Goal: Information Seeking & Learning: Compare options

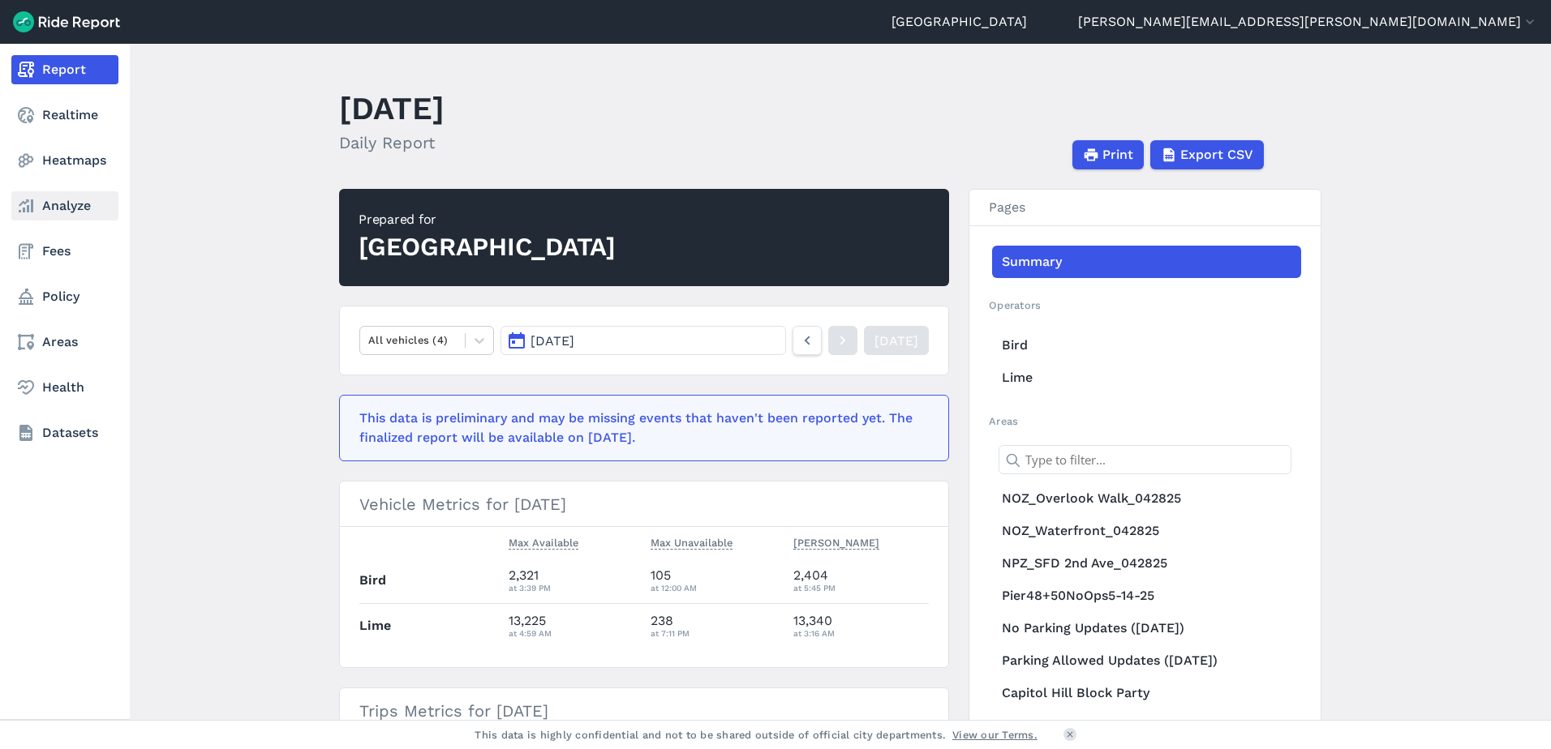
click at [44, 194] on link "Analyze" at bounding box center [64, 205] width 107 height 29
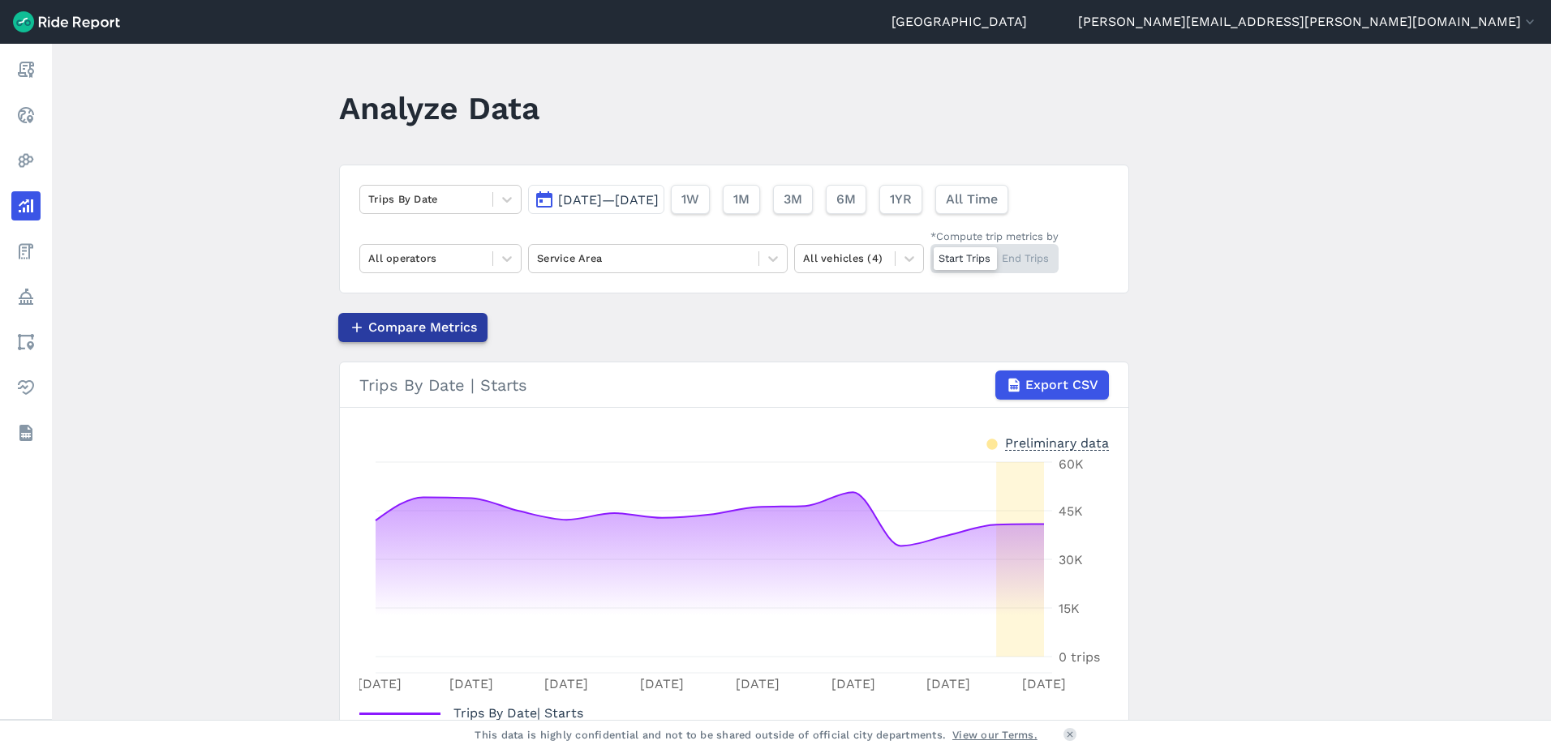
click at [370, 322] on span "Compare Metrics" at bounding box center [422, 327] width 109 height 19
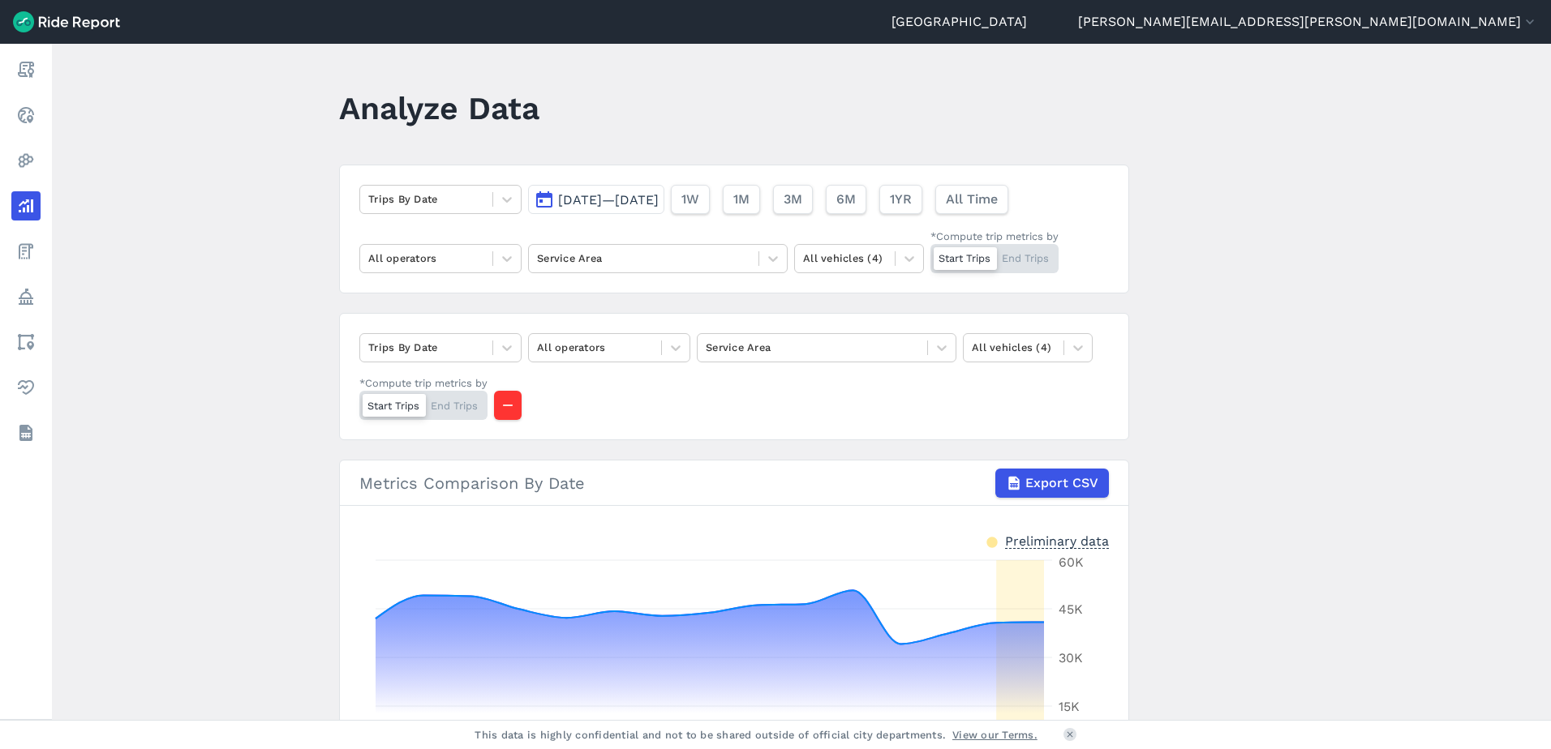
click at [606, 203] on span "[DATE]—[DATE]" at bounding box center [608, 199] width 101 height 15
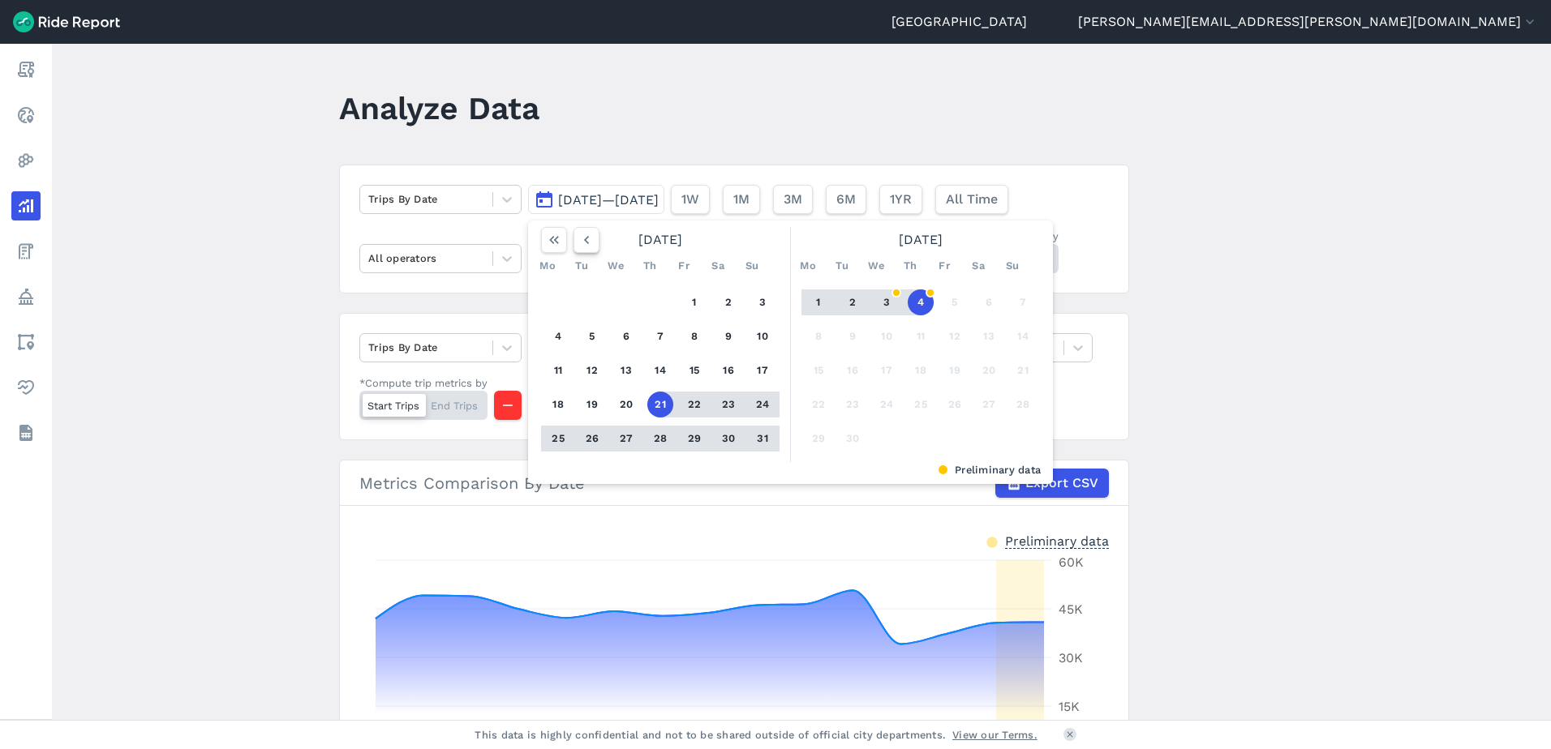
click at [583, 244] on icon "button" at bounding box center [586, 240] width 16 height 16
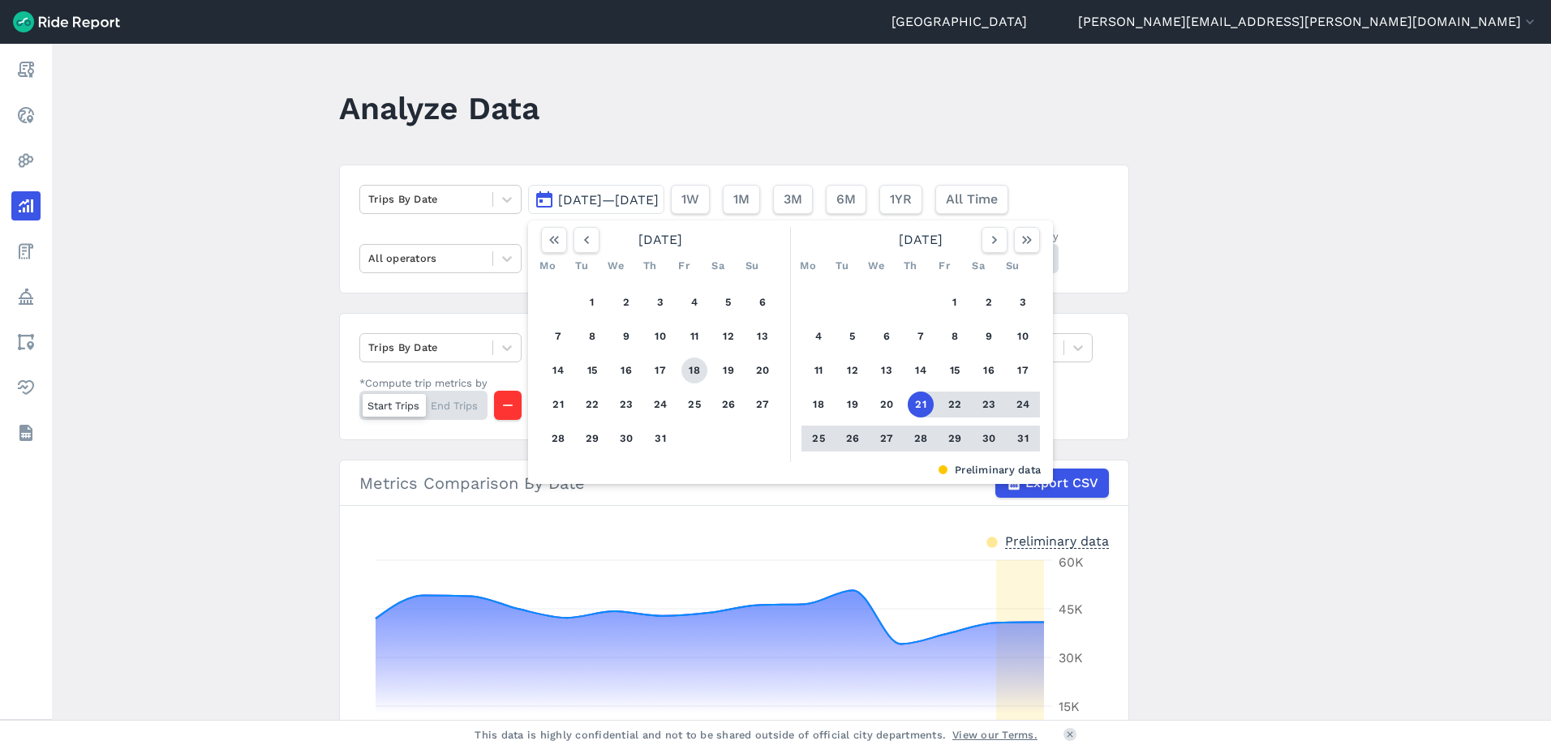
click at [690, 367] on button "18" at bounding box center [694, 371] width 26 height 26
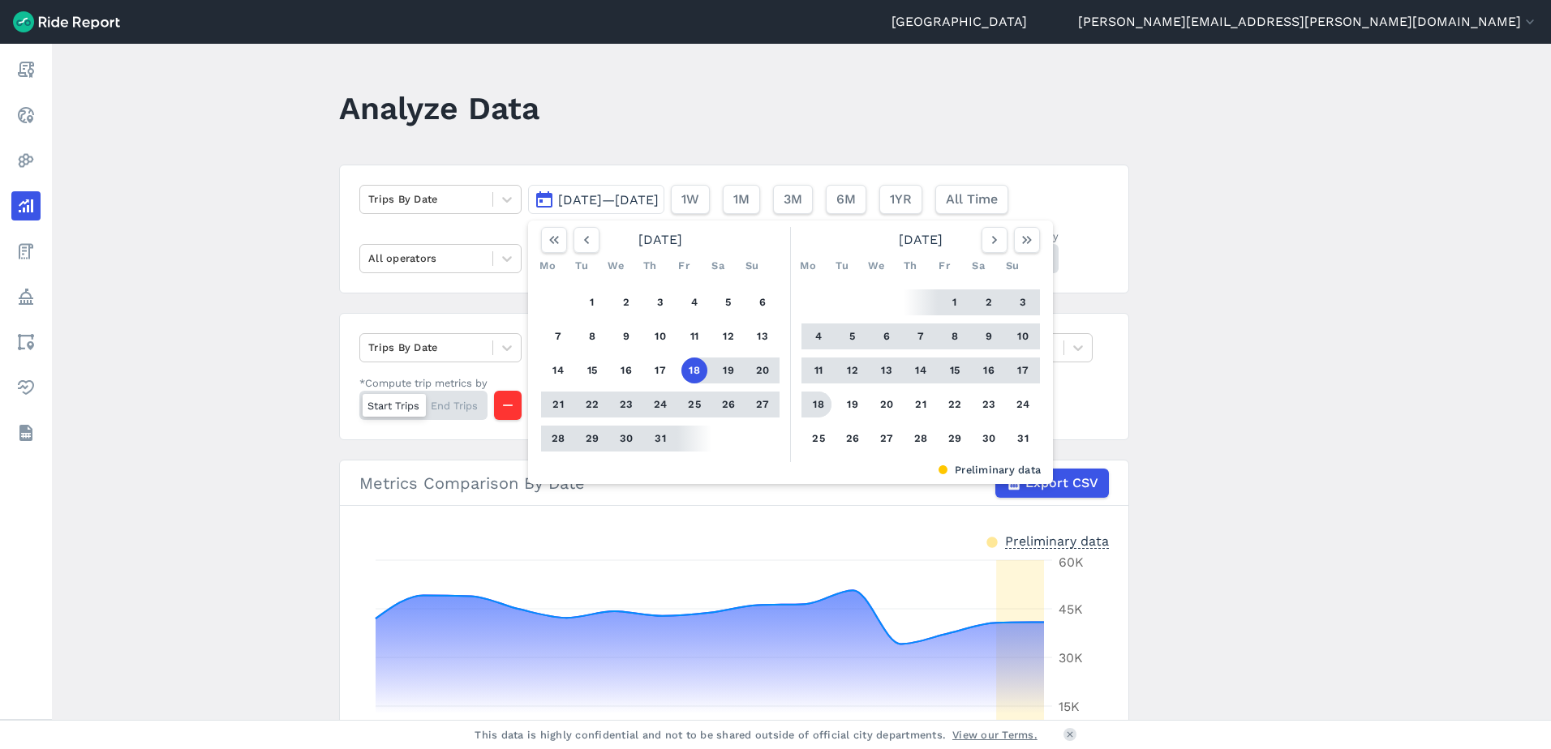
click at [811, 405] on button "18" at bounding box center [818, 405] width 26 height 26
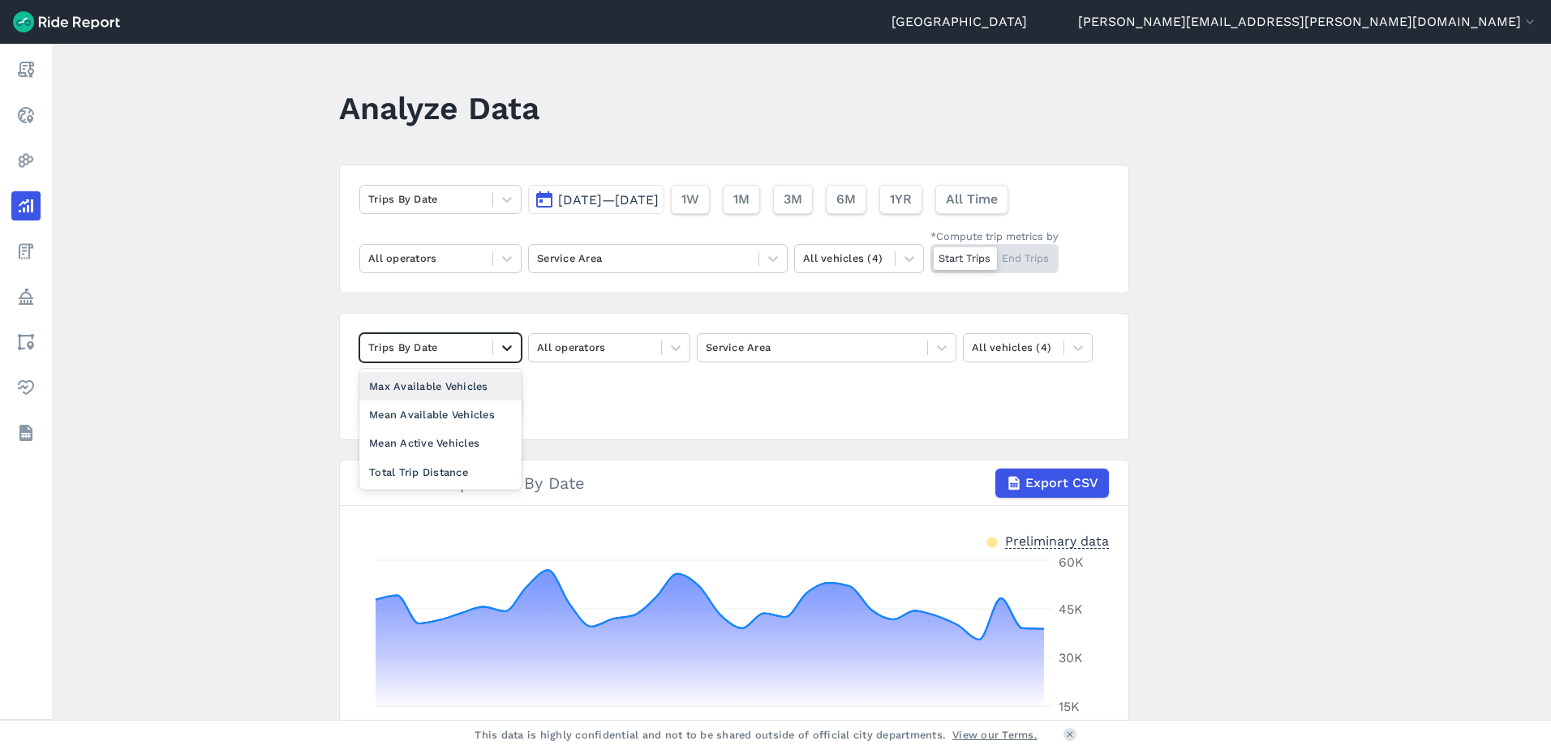
click at [506, 350] on icon at bounding box center [507, 348] width 16 height 16
click at [694, 401] on div "option Max Available Vehicles focused, 2 of 5. 4 results available. Use Up and …" at bounding box center [734, 376] width 790 height 127
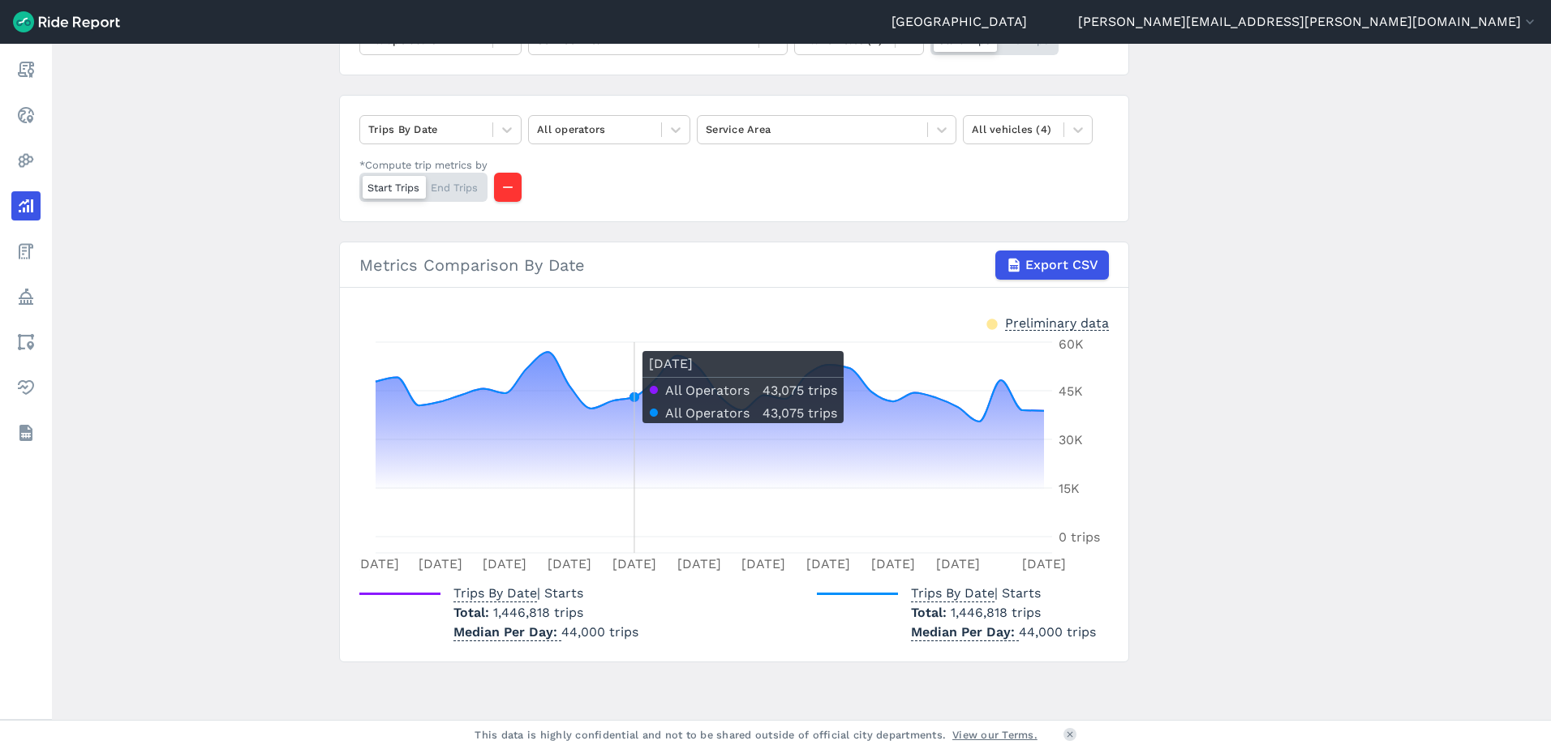
scroll to position [219, 0]
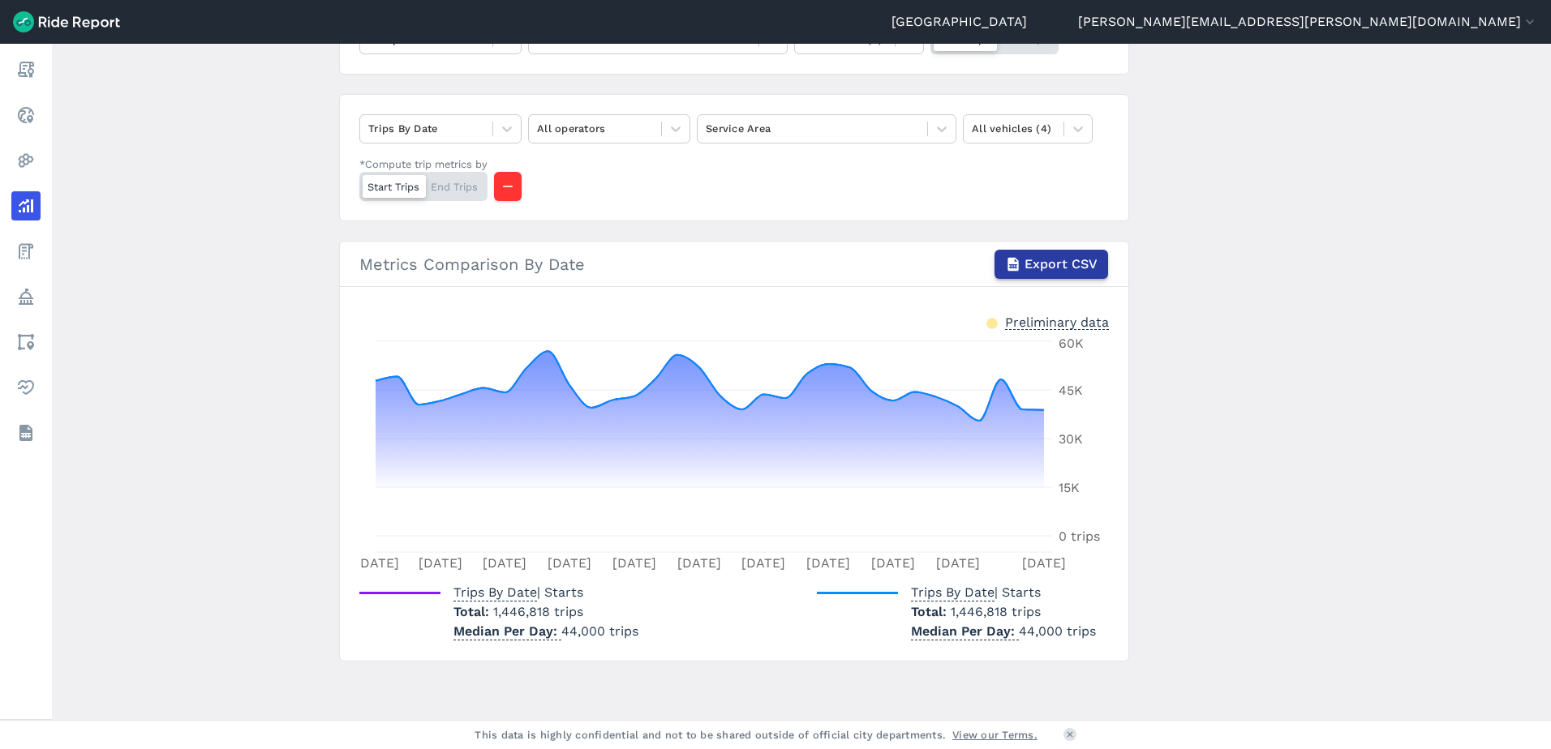
click at [1042, 263] on span "Export CSV" at bounding box center [1060, 264] width 73 height 19
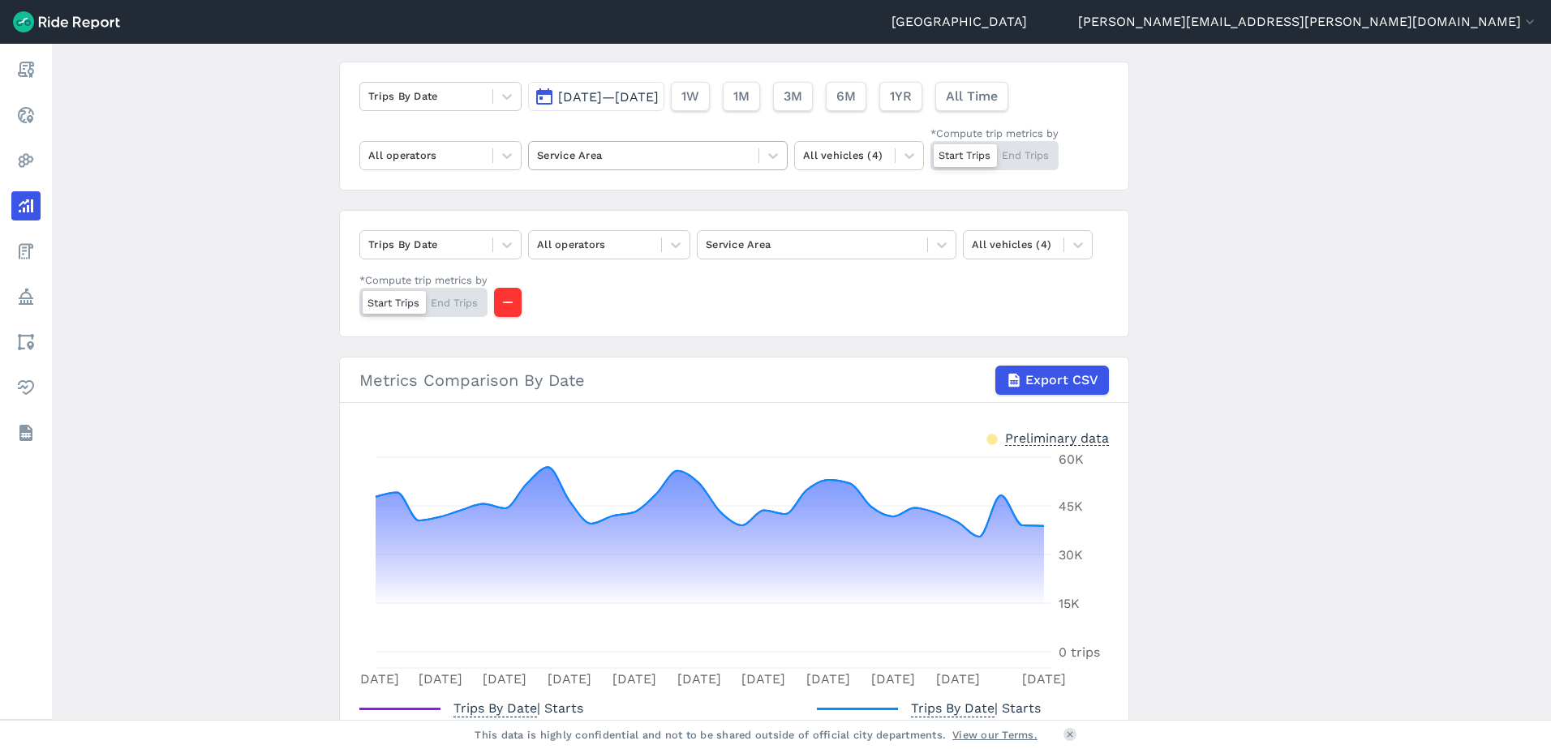
scroll to position [0, 0]
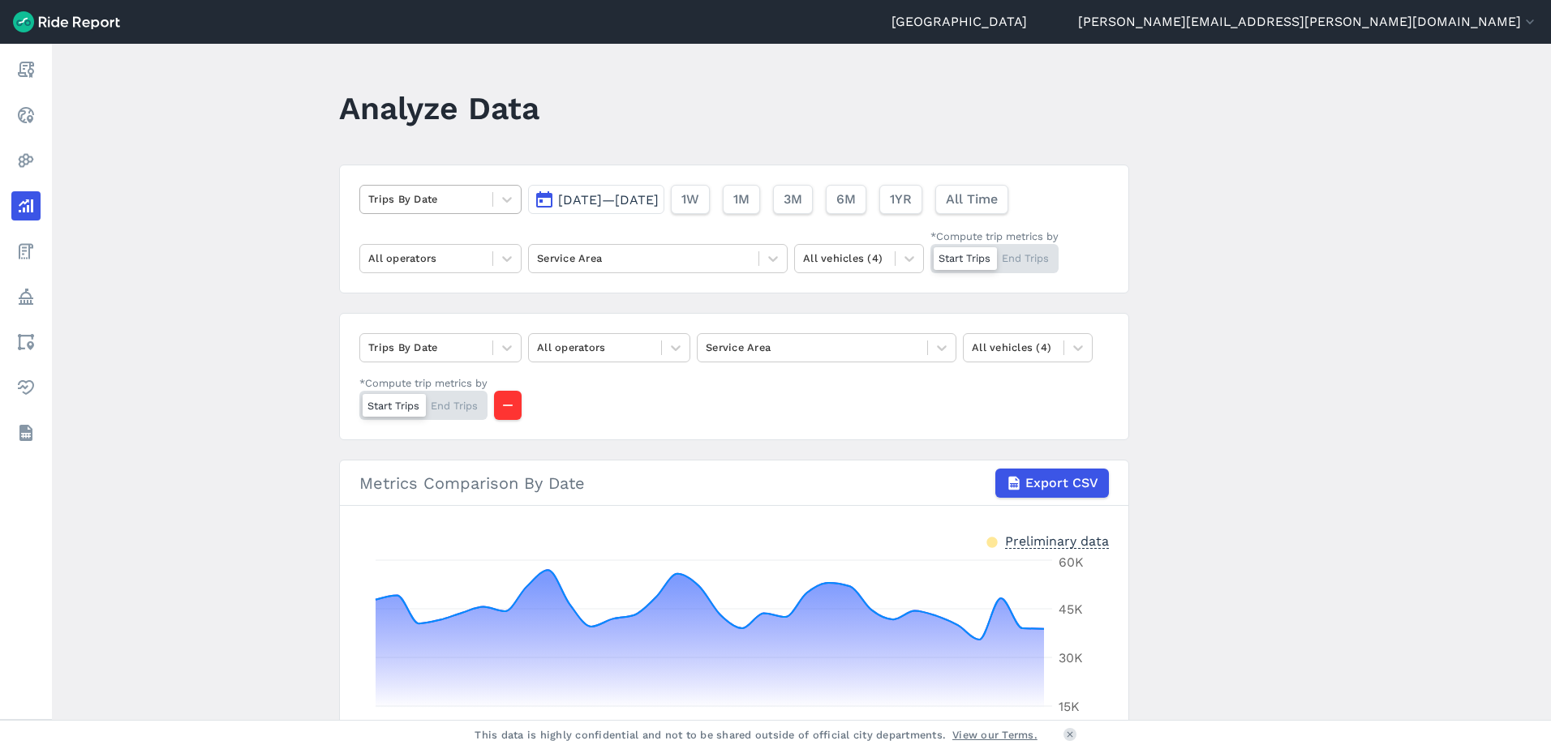
click at [397, 202] on div at bounding box center [426, 199] width 116 height 19
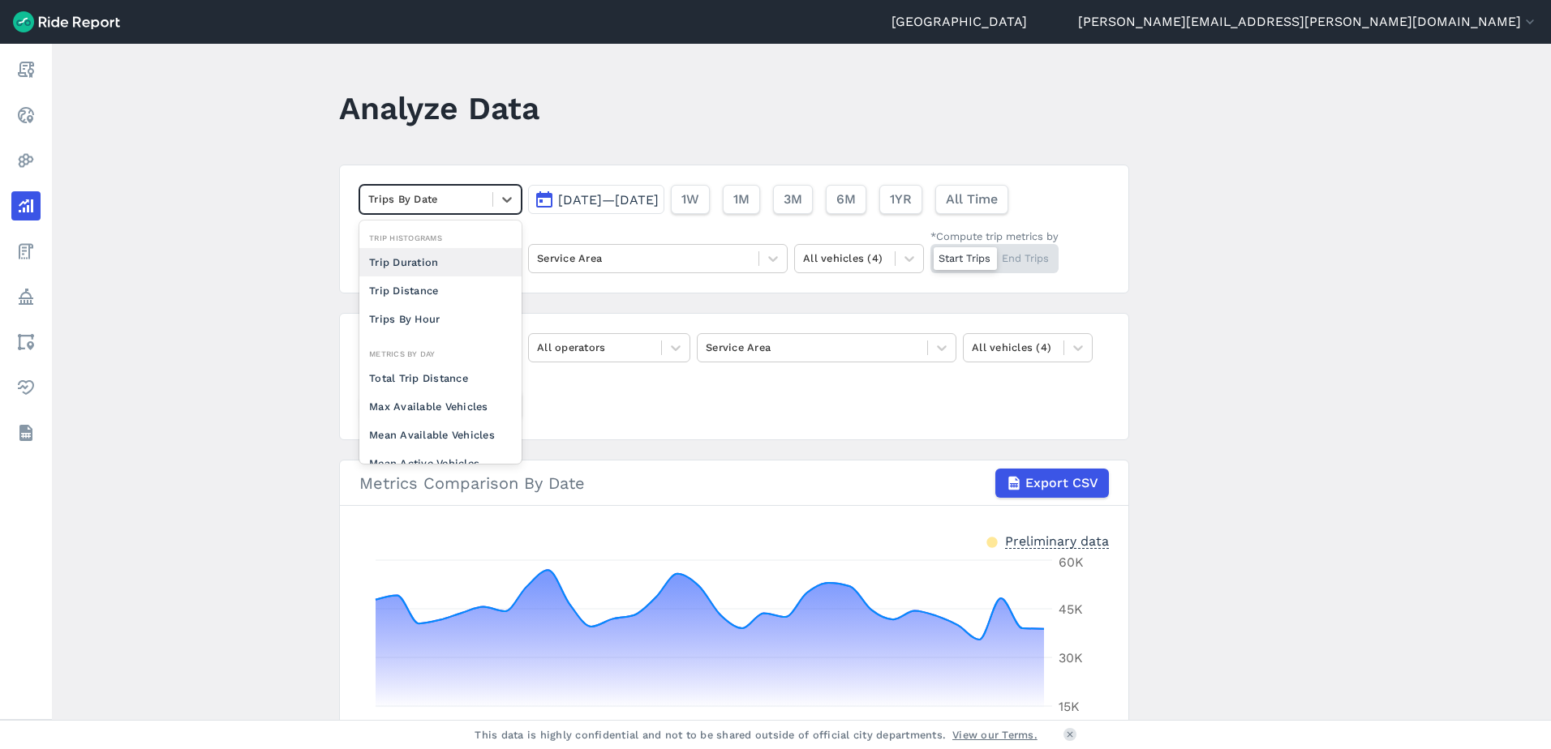
click at [603, 200] on span "[DATE]—[DATE]" at bounding box center [608, 199] width 101 height 15
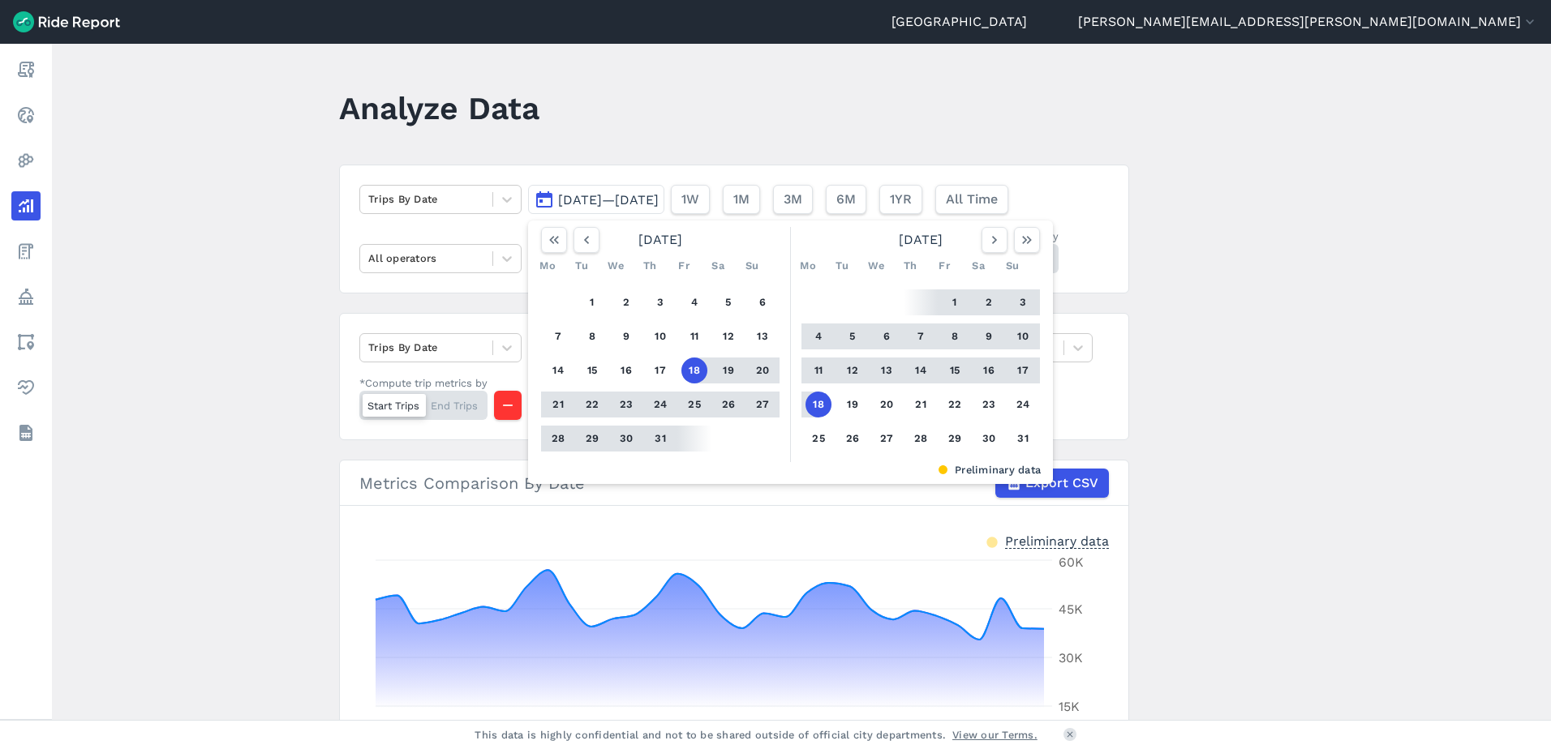
click at [581, 225] on div "[DATE] Mo Tu We Th Fr Sa Su 1 2 3 4 5 6 7 8 9 10 11 12 13 14 15 16 17 18 19 20 …" at bounding box center [790, 353] width 525 height 264
click at [578, 239] on icon "button" at bounding box center [586, 240] width 16 height 16
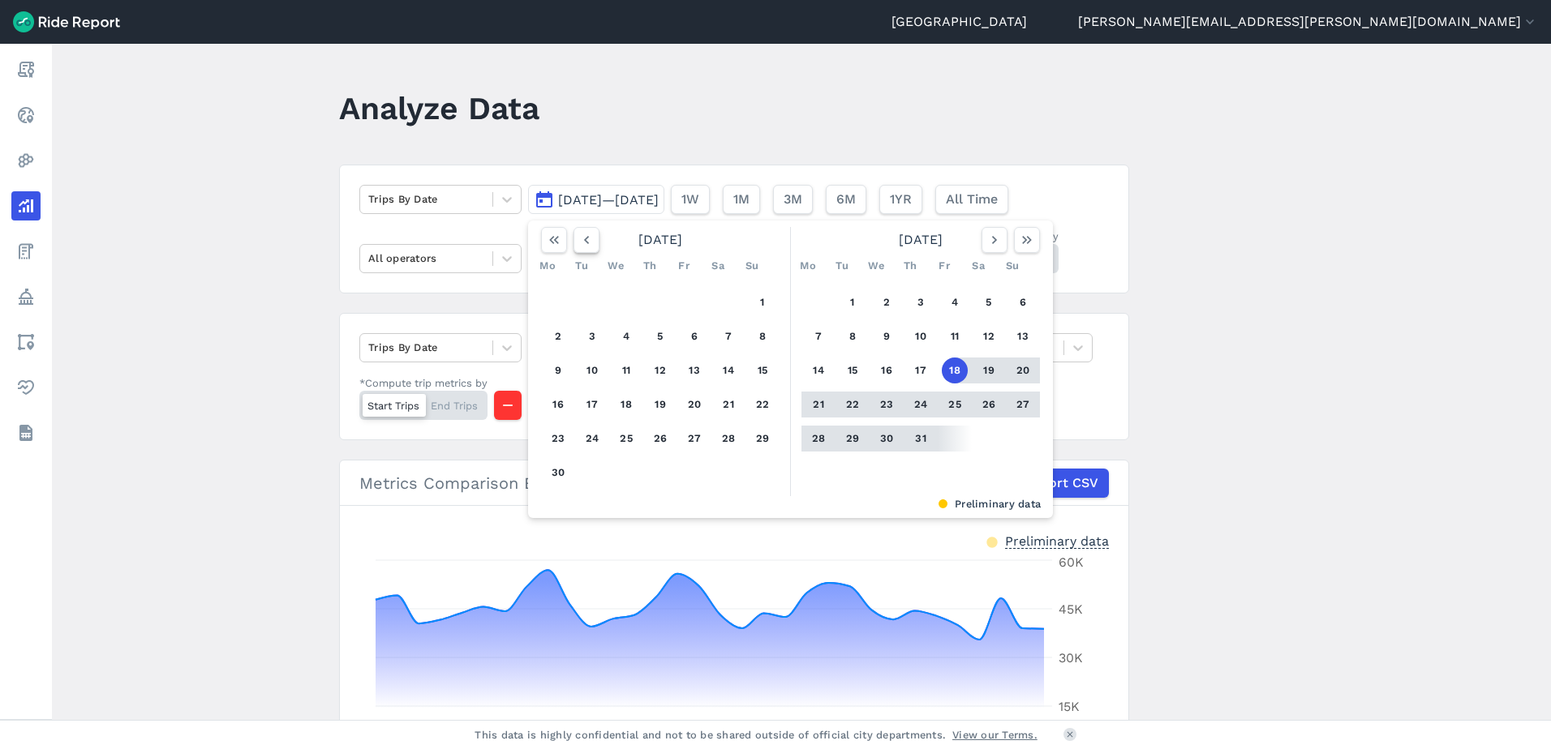
click at [578, 239] on icon "button" at bounding box center [586, 240] width 16 height 16
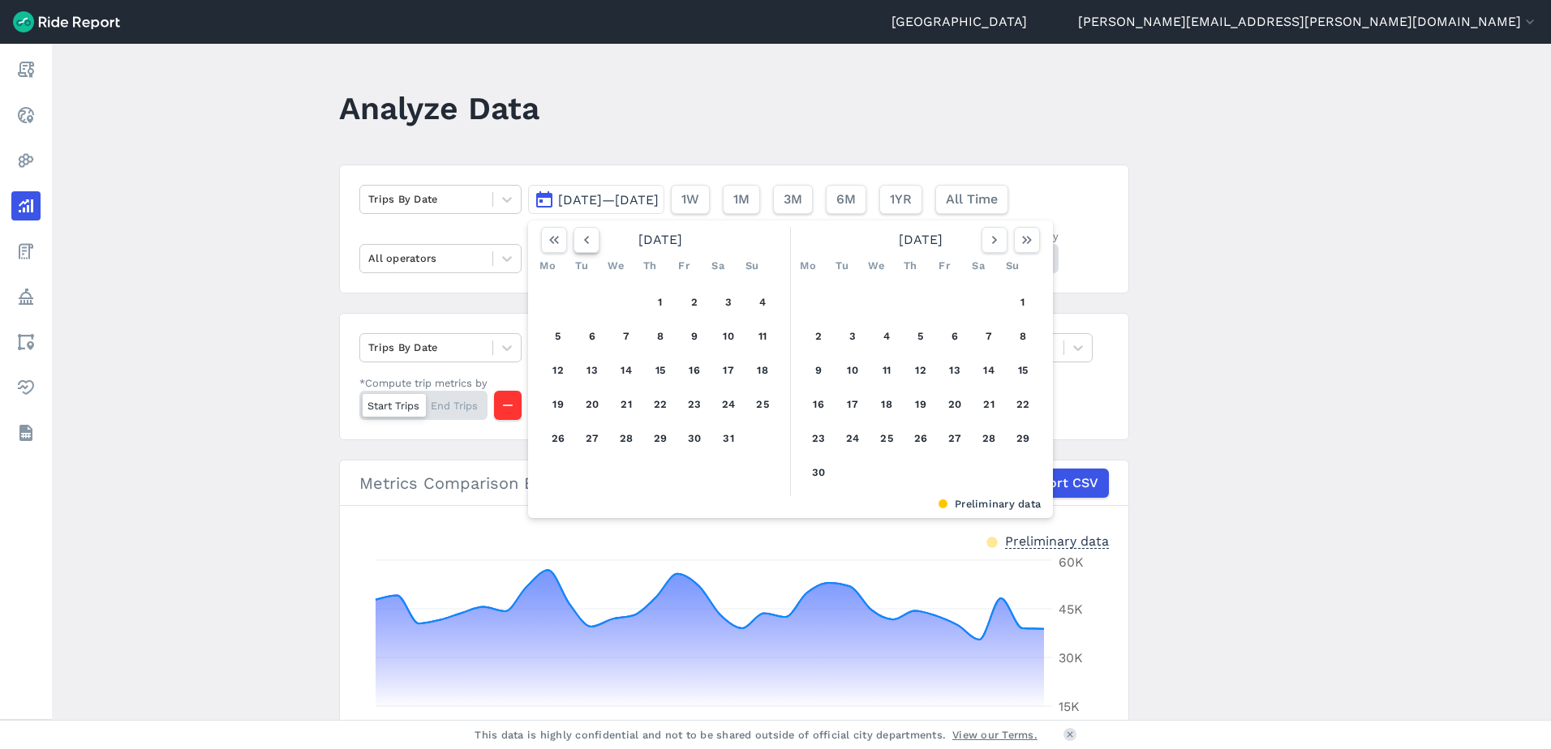
click at [578, 239] on icon "button" at bounding box center [586, 240] width 16 height 16
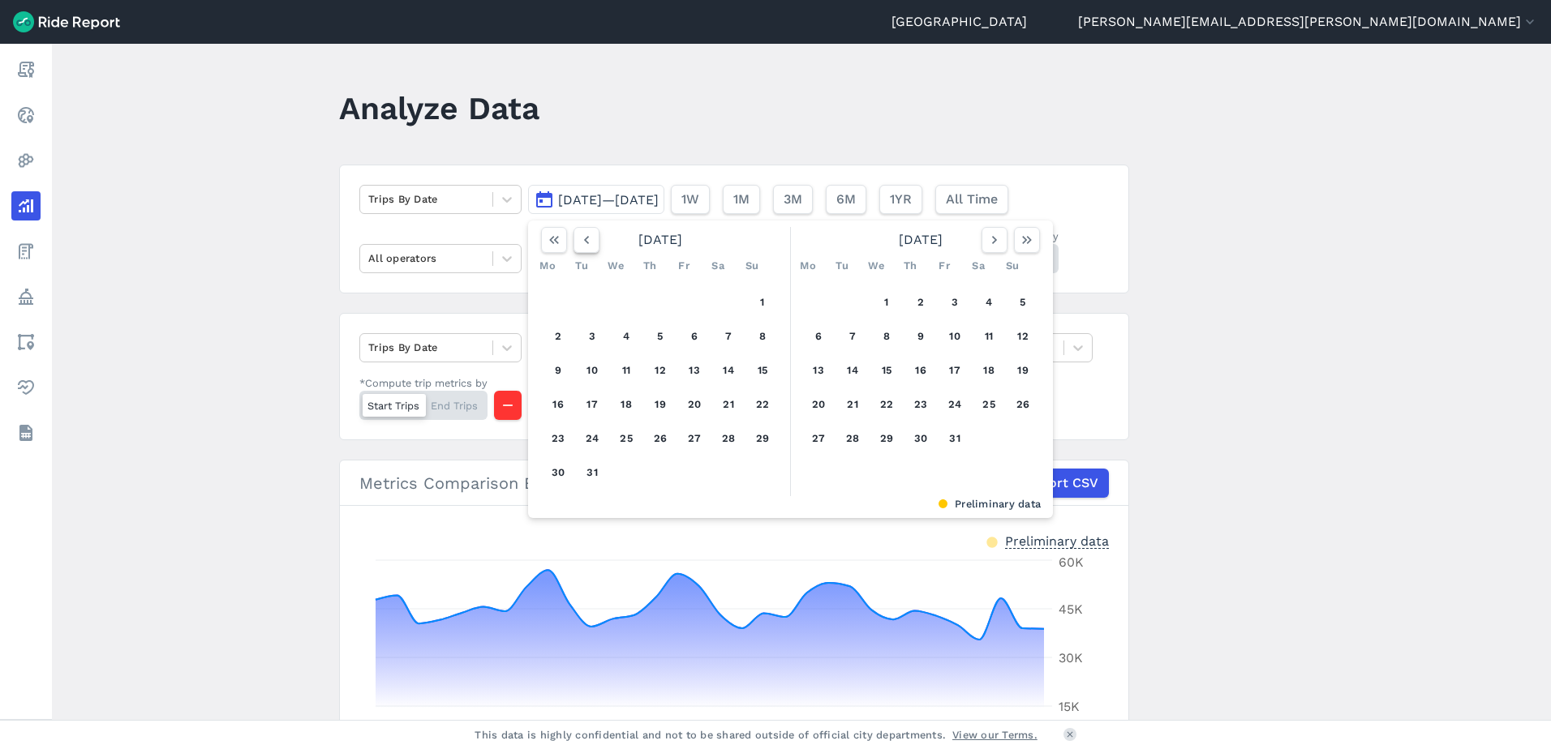
click at [578, 239] on icon "button" at bounding box center [586, 240] width 16 height 16
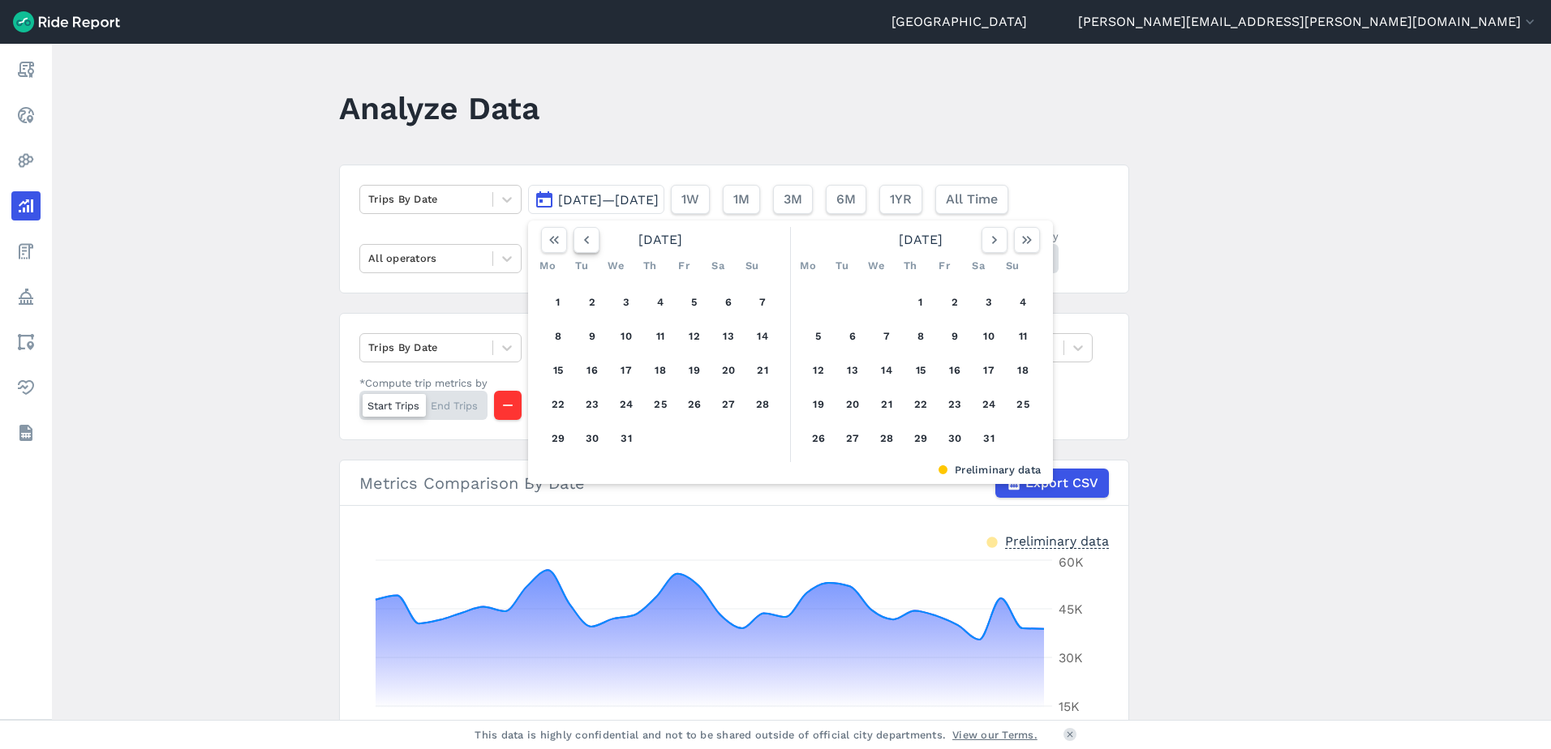
click at [578, 239] on icon "button" at bounding box center [586, 240] width 16 height 16
click at [960, 371] on button "19" at bounding box center [955, 371] width 26 height 26
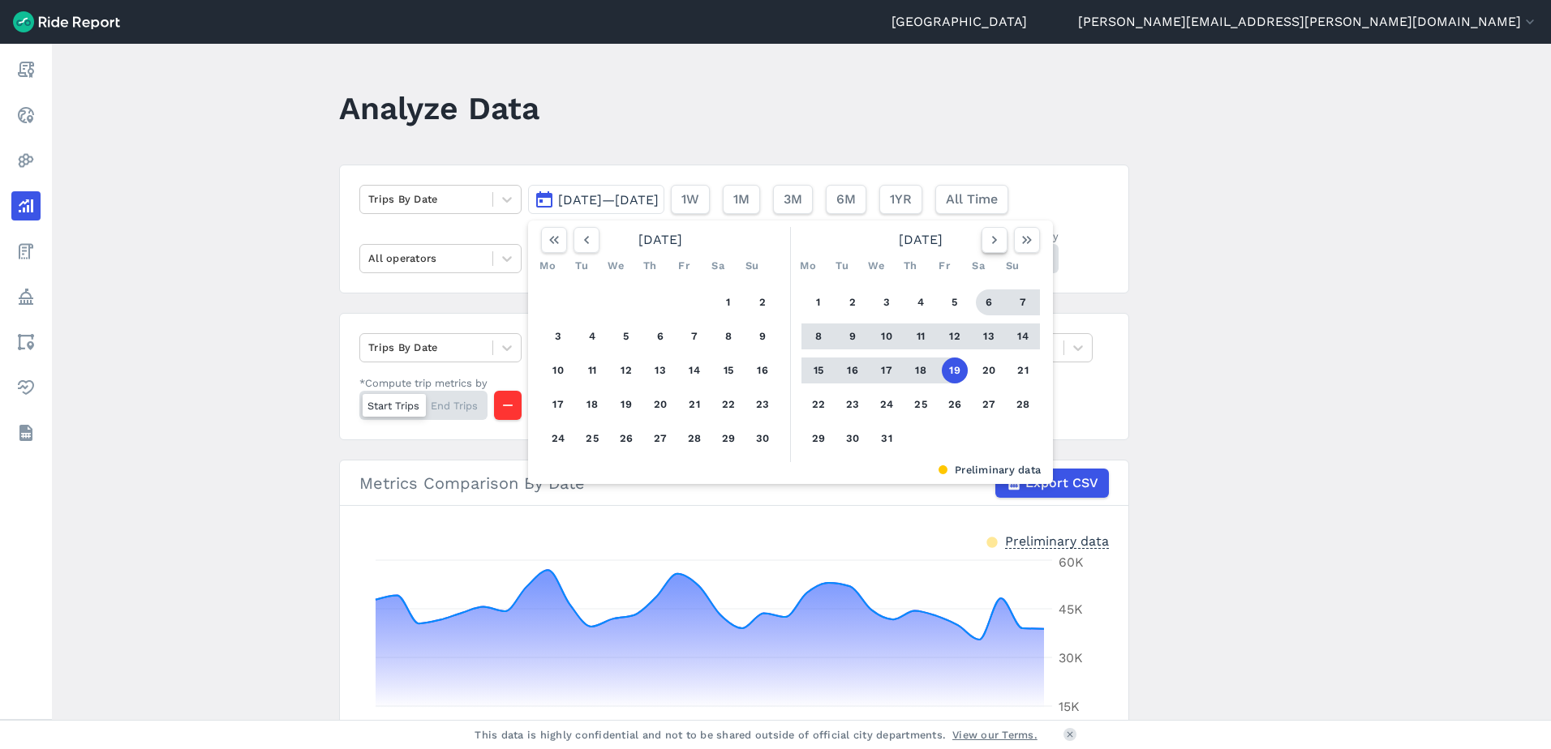
click at [994, 233] on icon "button" at bounding box center [994, 240] width 16 height 16
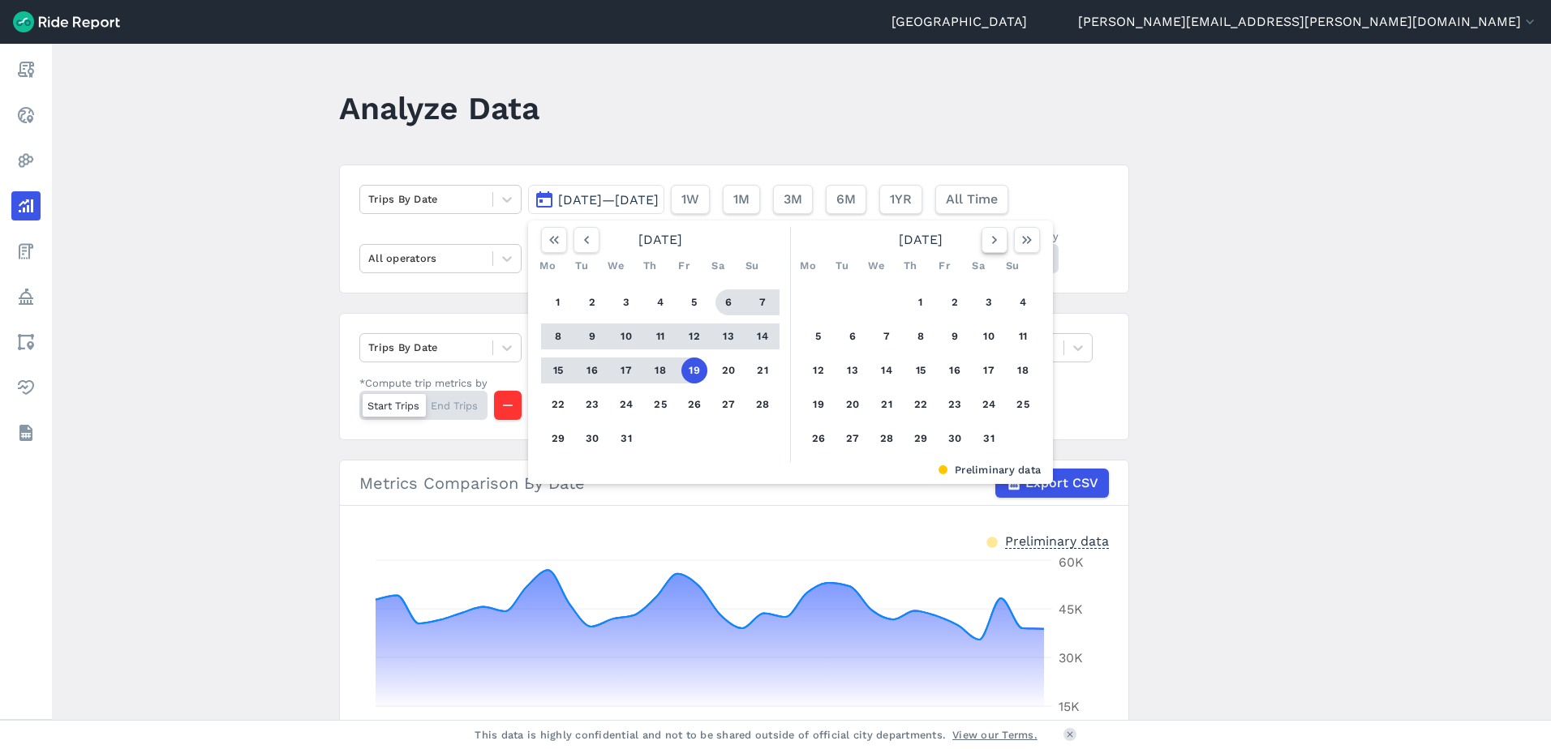
click at [994, 233] on icon "button" at bounding box center [994, 240] width 16 height 16
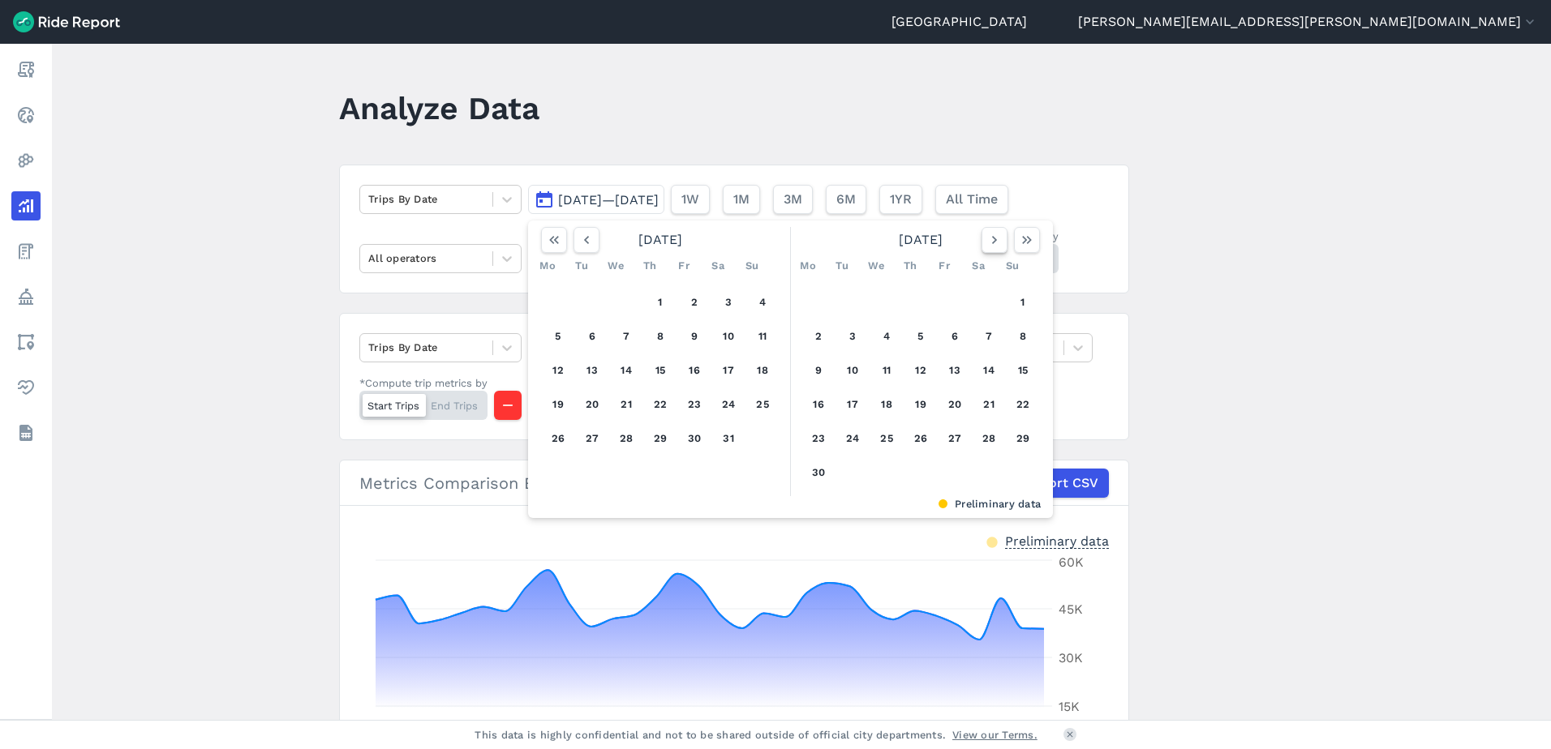
click at [994, 233] on icon "button" at bounding box center [994, 240] width 16 height 16
click at [594, 238] on button "button" at bounding box center [586, 240] width 26 height 26
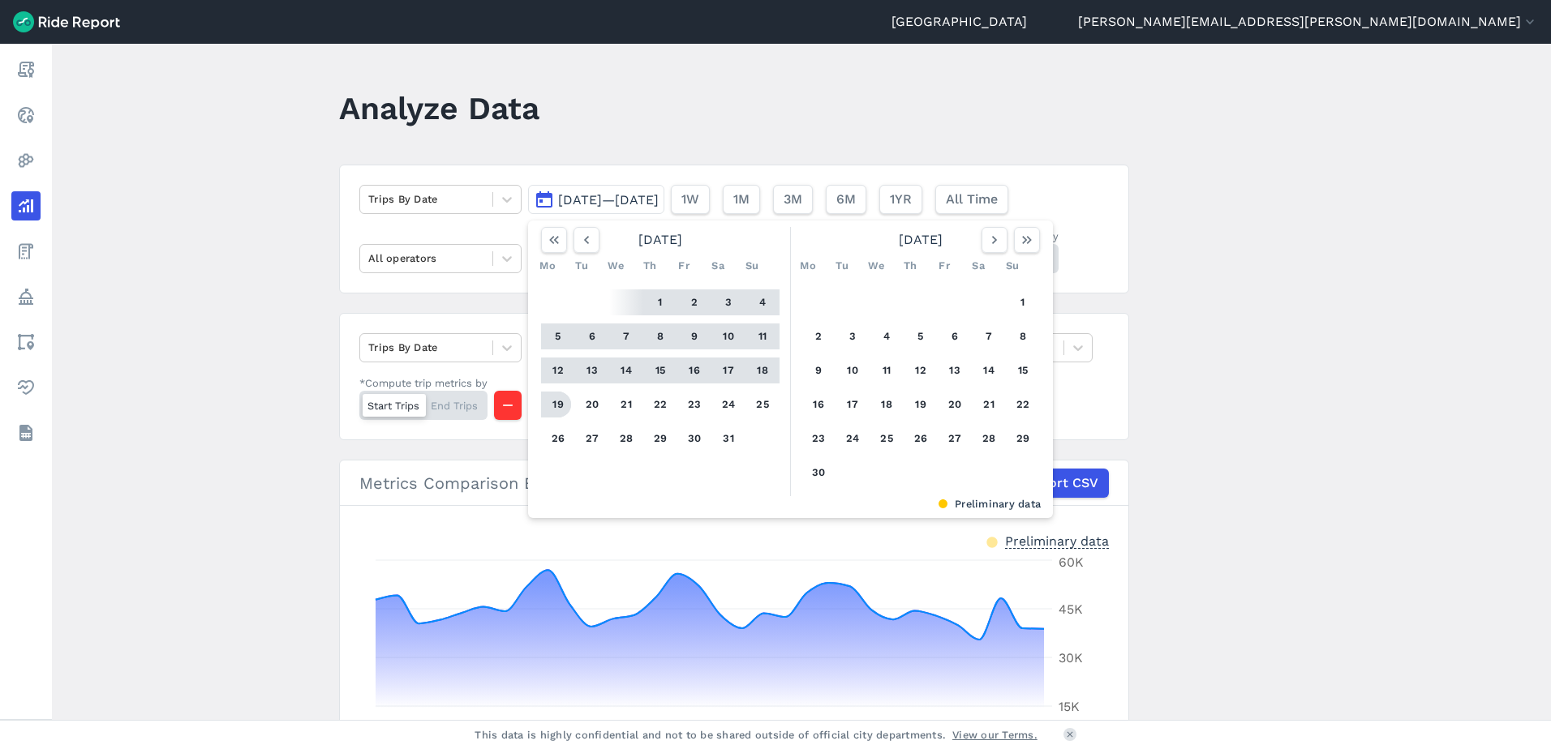
click at [560, 398] on button "19" at bounding box center [558, 405] width 26 height 26
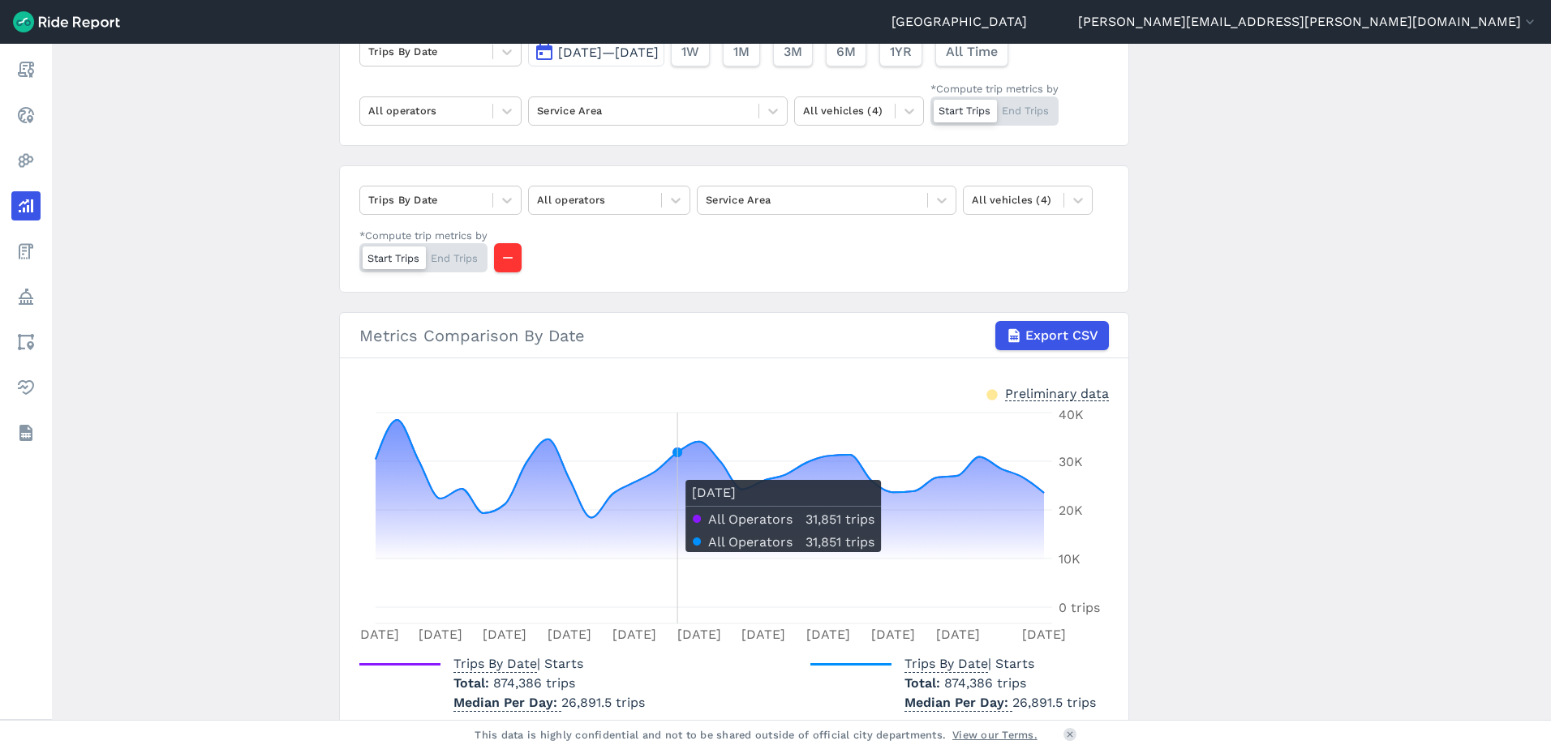
scroll to position [219, 0]
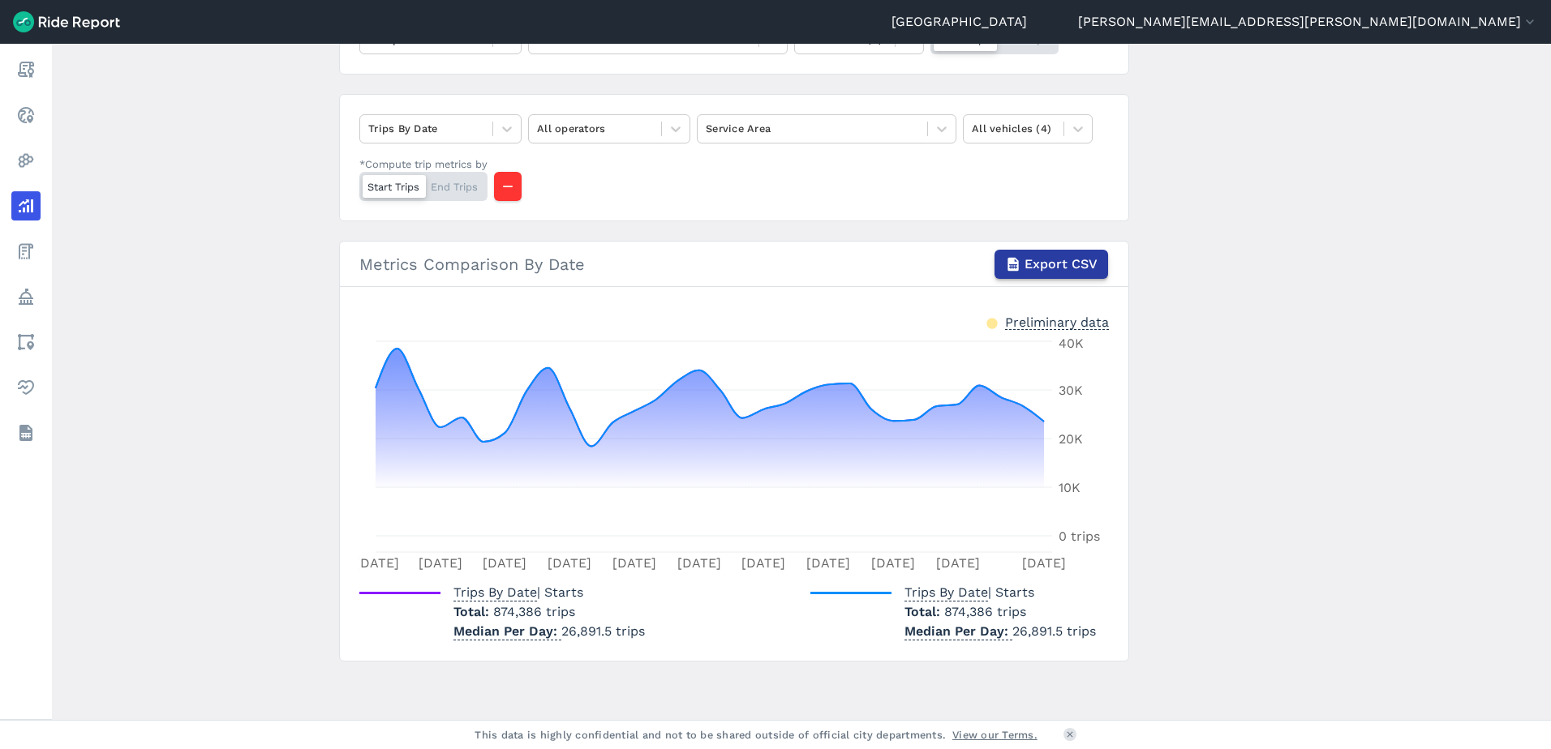
click at [1055, 268] on span "Export CSV" at bounding box center [1060, 264] width 73 height 19
